Goal: Navigation & Orientation: Find specific page/section

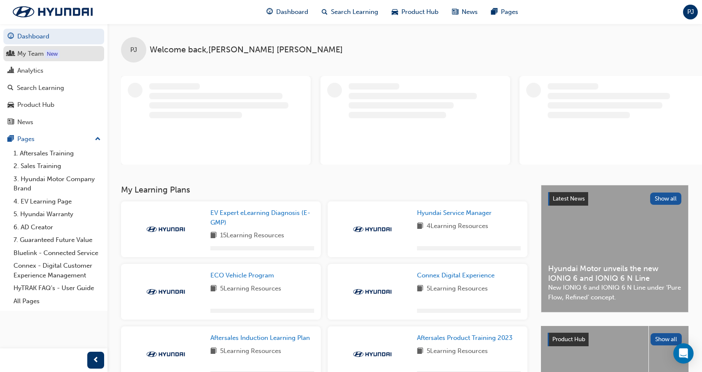
click at [19, 50] on div "My Team" at bounding box center [30, 54] width 27 height 10
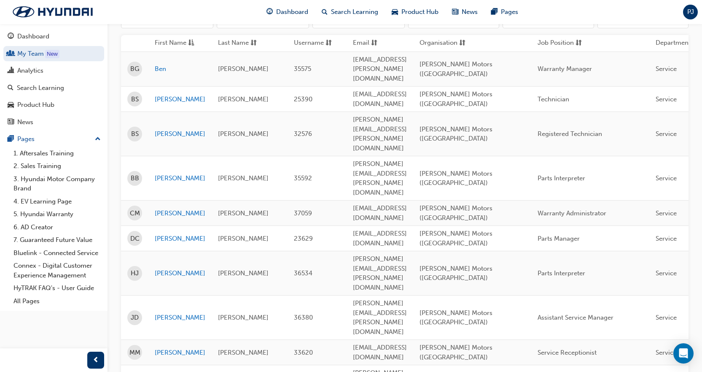
scroll to position [113, 0]
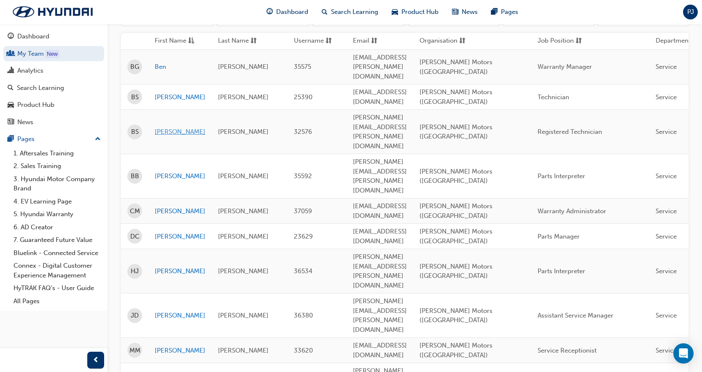
click at [169, 127] on link "[PERSON_NAME]" at bounding box center [180, 132] width 51 height 10
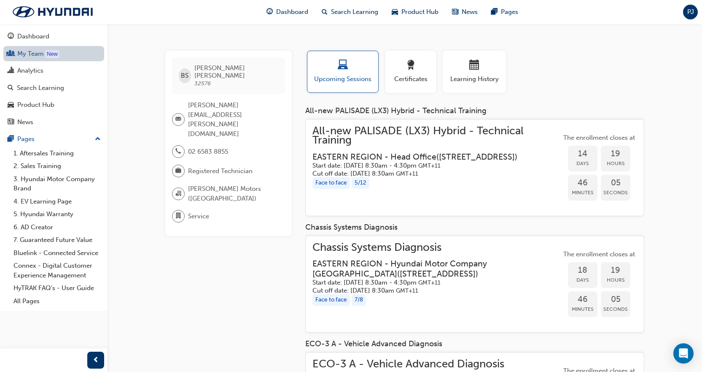
drag, startPoint x: 21, startPoint y: 56, endPoint x: 33, endPoint y: 55, distance: 11.9
click at [21, 56] on link "My Team New" at bounding box center [53, 54] width 101 height 16
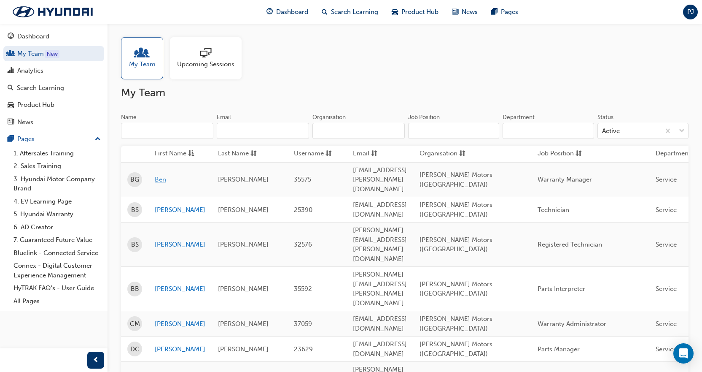
click at [159, 176] on link "Ben" at bounding box center [180, 180] width 51 height 10
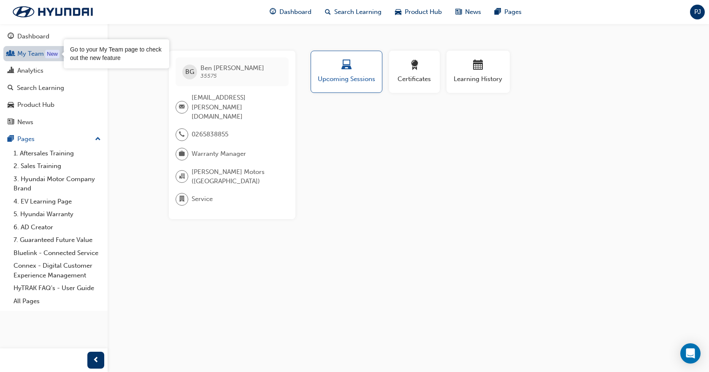
click at [59, 57] on div "New" at bounding box center [52, 54] width 14 height 8
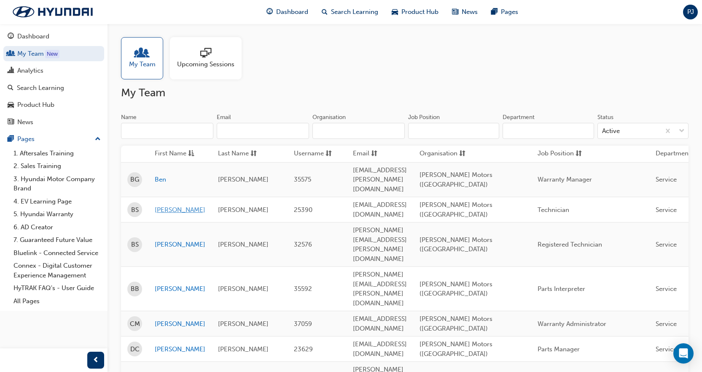
click at [167, 205] on link "[PERSON_NAME]" at bounding box center [180, 210] width 51 height 10
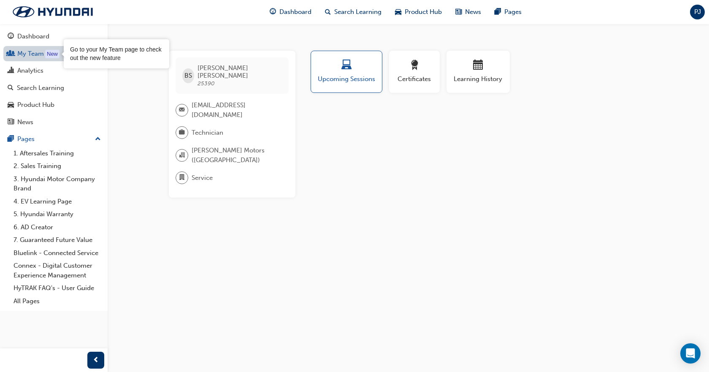
click at [55, 50] on div "New" at bounding box center [52, 54] width 14 height 8
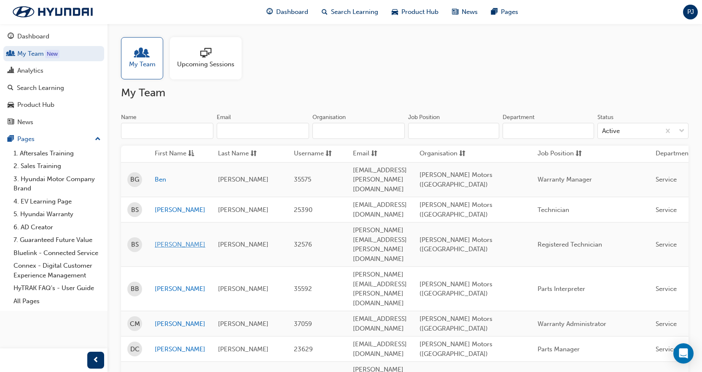
click at [159, 240] on link "[PERSON_NAME]" at bounding box center [180, 245] width 51 height 10
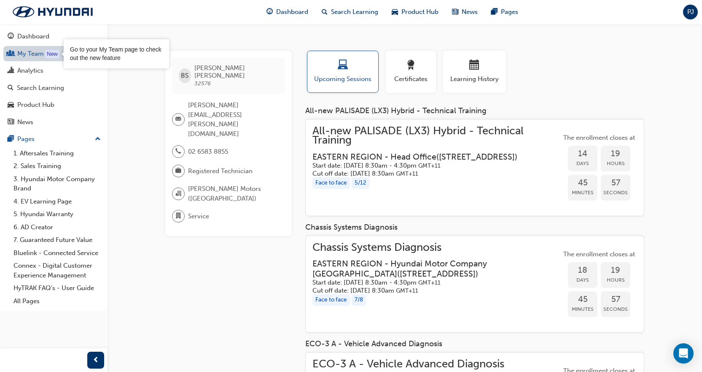
click at [54, 56] on div "New" at bounding box center [52, 54] width 14 height 8
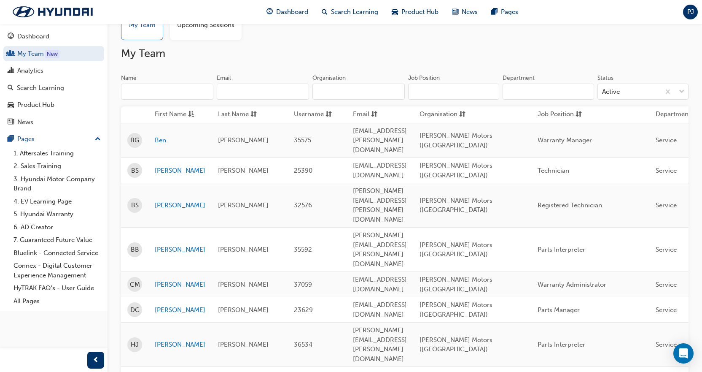
scroll to position [113, 0]
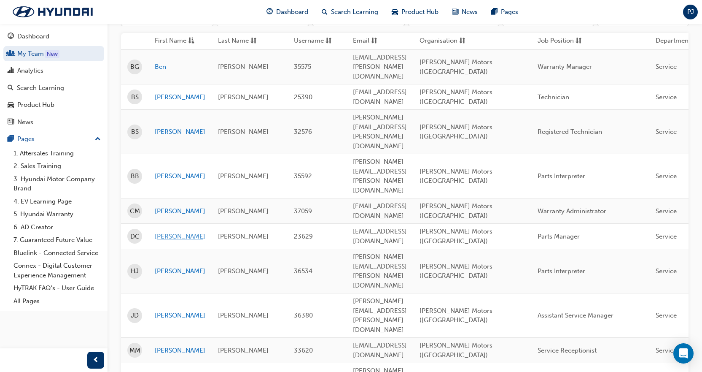
click at [161, 232] on link "[PERSON_NAME]" at bounding box center [180, 237] width 51 height 10
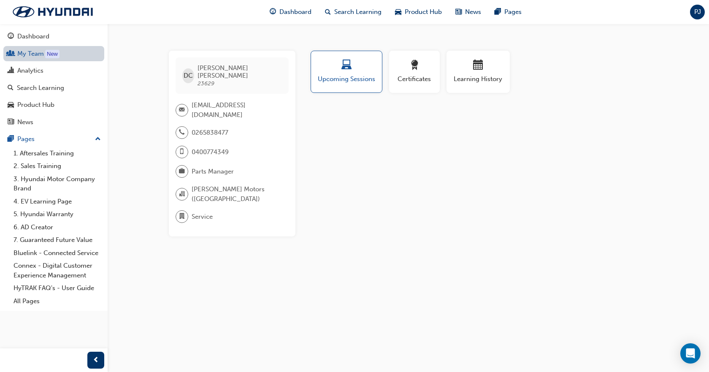
click at [60, 53] on link "My Team New" at bounding box center [53, 54] width 101 height 16
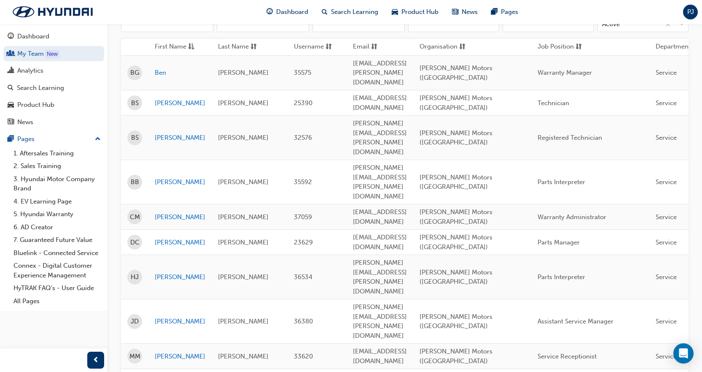
scroll to position [225, 0]
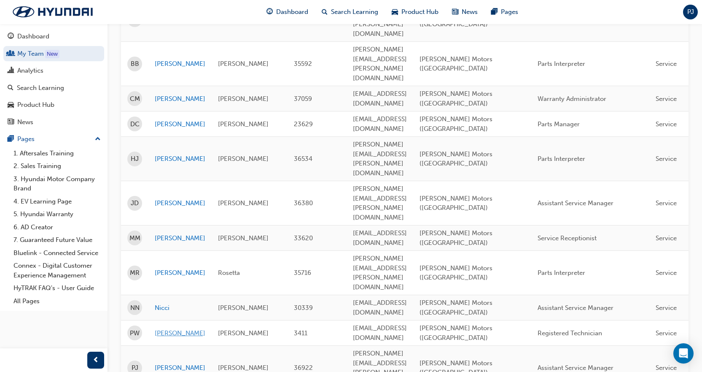
click at [165, 328] on link "[PERSON_NAME]" at bounding box center [180, 333] width 51 height 10
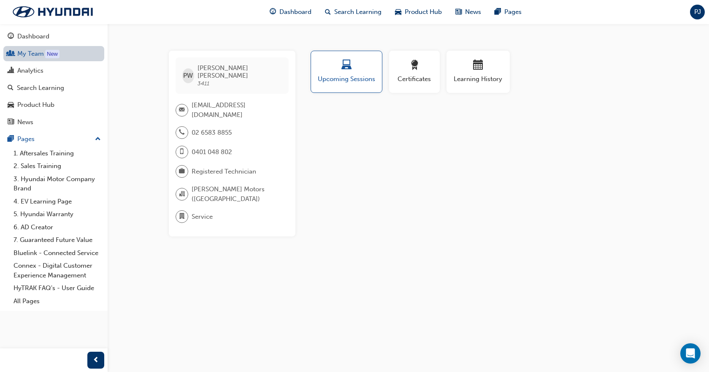
click at [43, 49] on link "My Team New" at bounding box center [53, 54] width 101 height 16
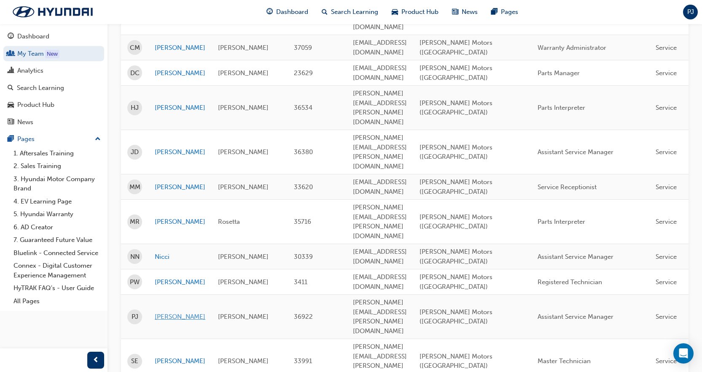
scroll to position [281, 0]
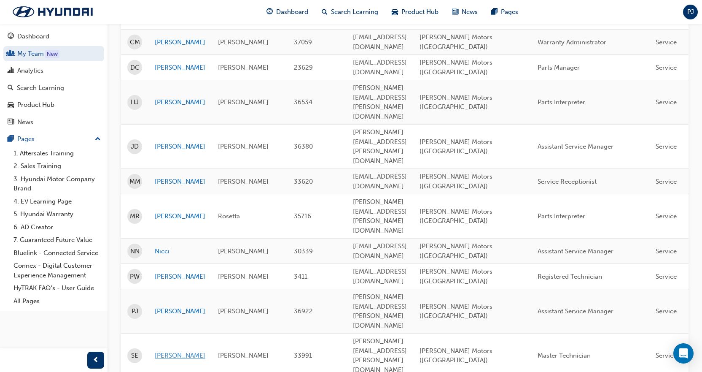
click at [163, 351] on link "[PERSON_NAME]" at bounding box center [180, 356] width 51 height 10
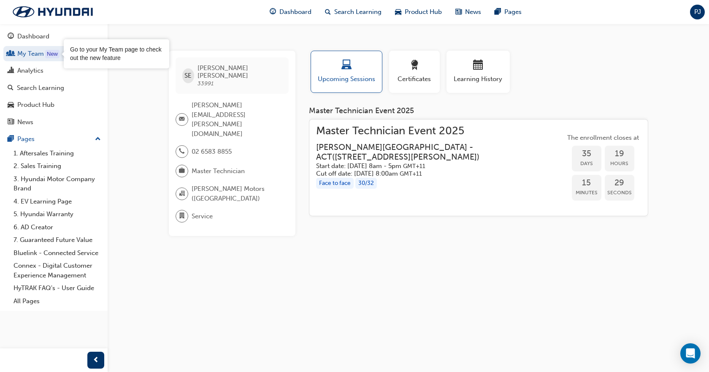
drag, startPoint x: 48, startPoint y: 54, endPoint x: 105, endPoint y: 14, distance: 68.8
click at [48, 53] on div "New" at bounding box center [52, 54] width 14 height 8
